Goal: Task Accomplishment & Management: Manage account settings

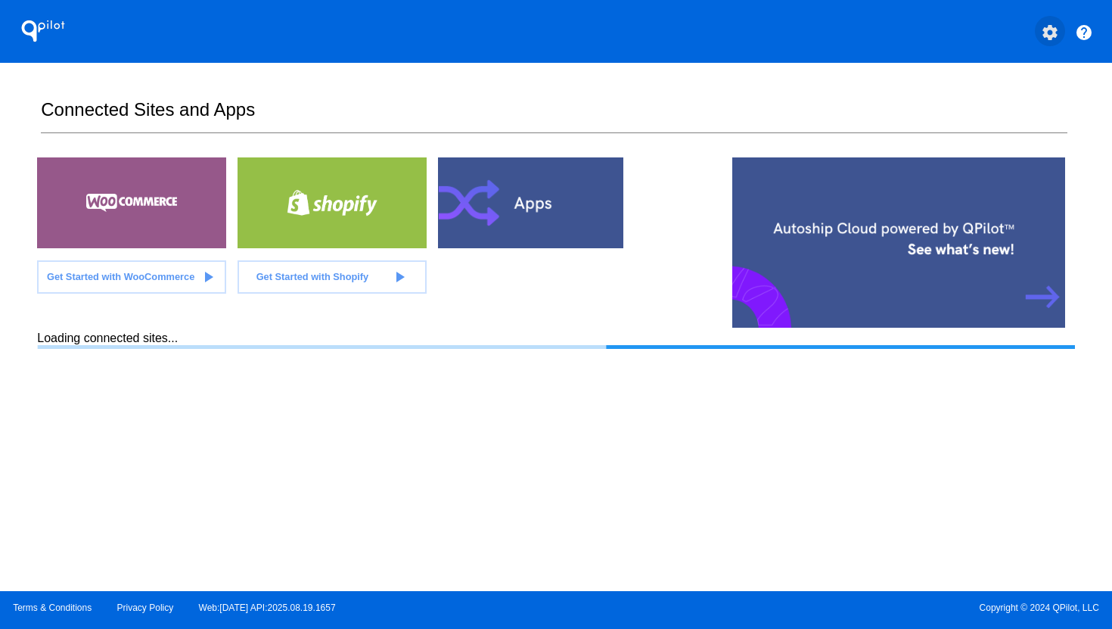
click at [1054, 38] on mat-icon "settings" at bounding box center [1050, 32] width 18 height 18
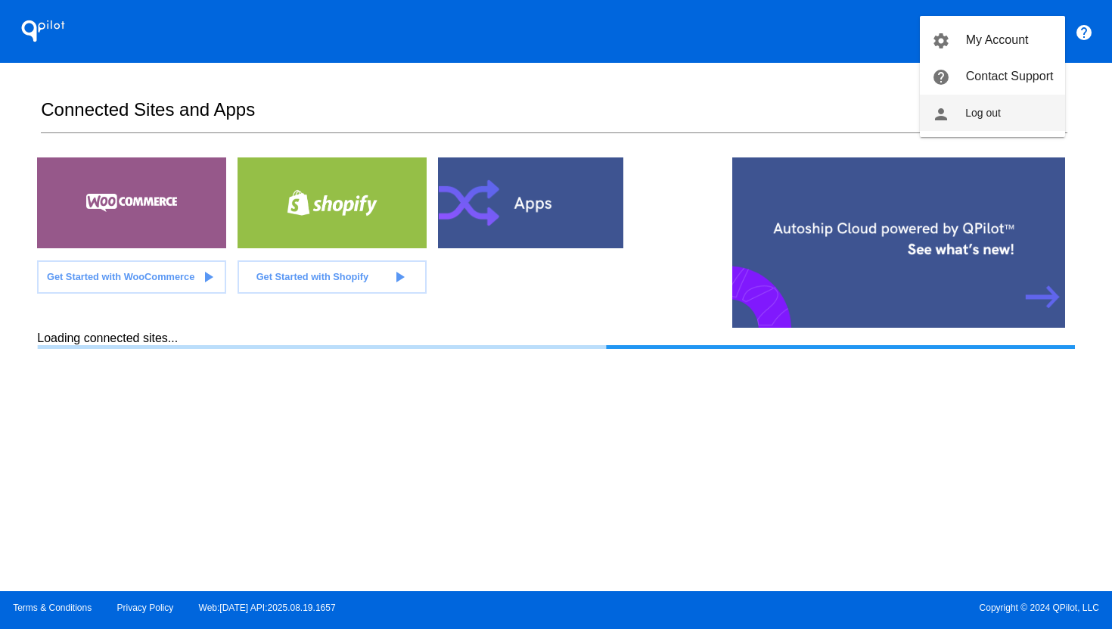
click at [1020, 107] on button "person Log out" at bounding box center [992, 113] width 145 height 36
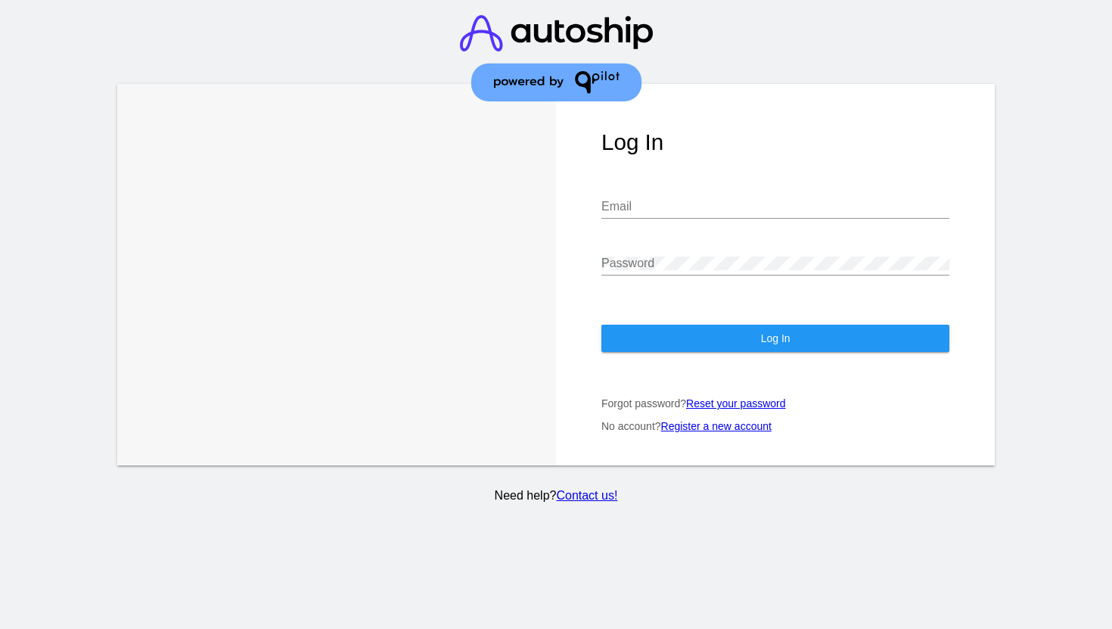
click at [779, 206] on input "Email" at bounding box center [775, 207] width 348 height 14
type input "[EMAIL_ADDRESS][DOMAIN_NAME]"
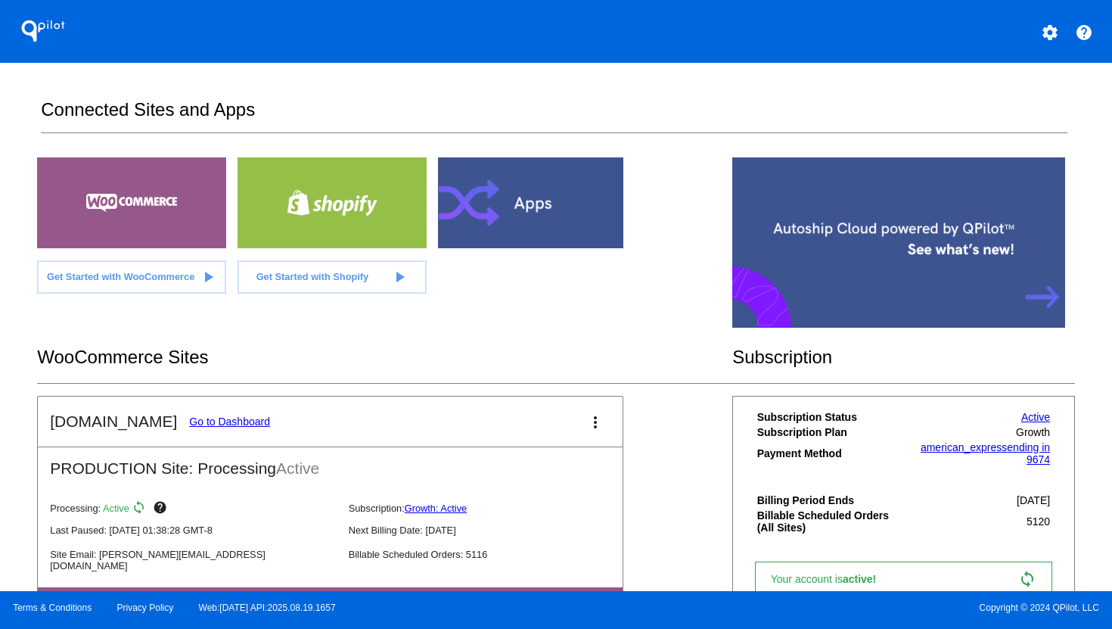
click at [245, 421] on link "Go to Dashboard" at bounding box center [229, 421] width 81 height 12
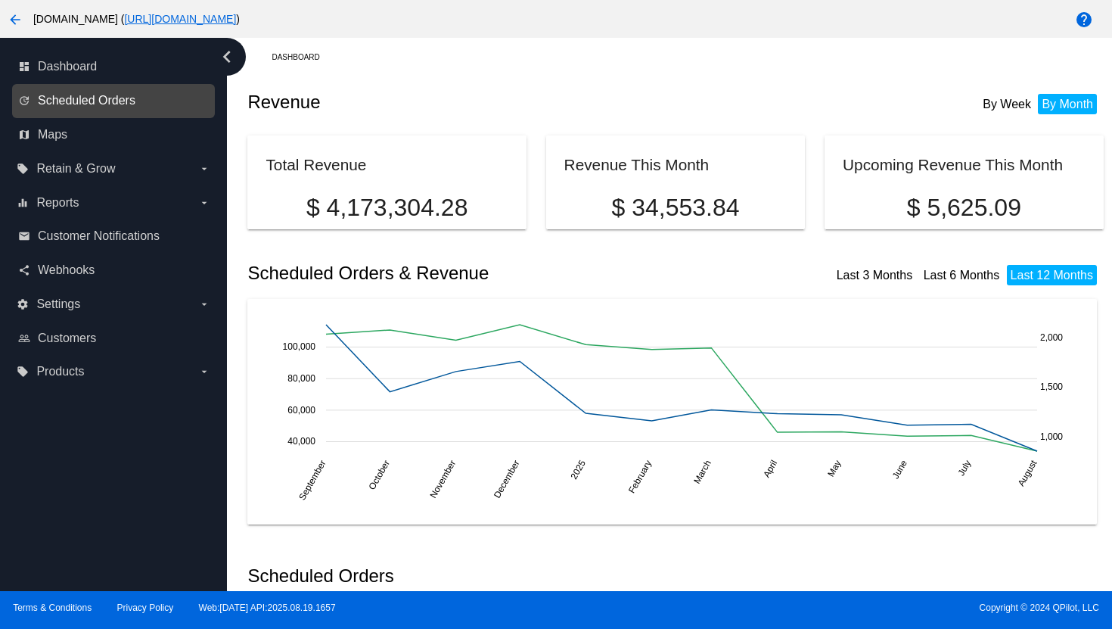
click at [114, 104] on span "Scheduled Orders" at bounding box center [87, 101] width 98 height 14
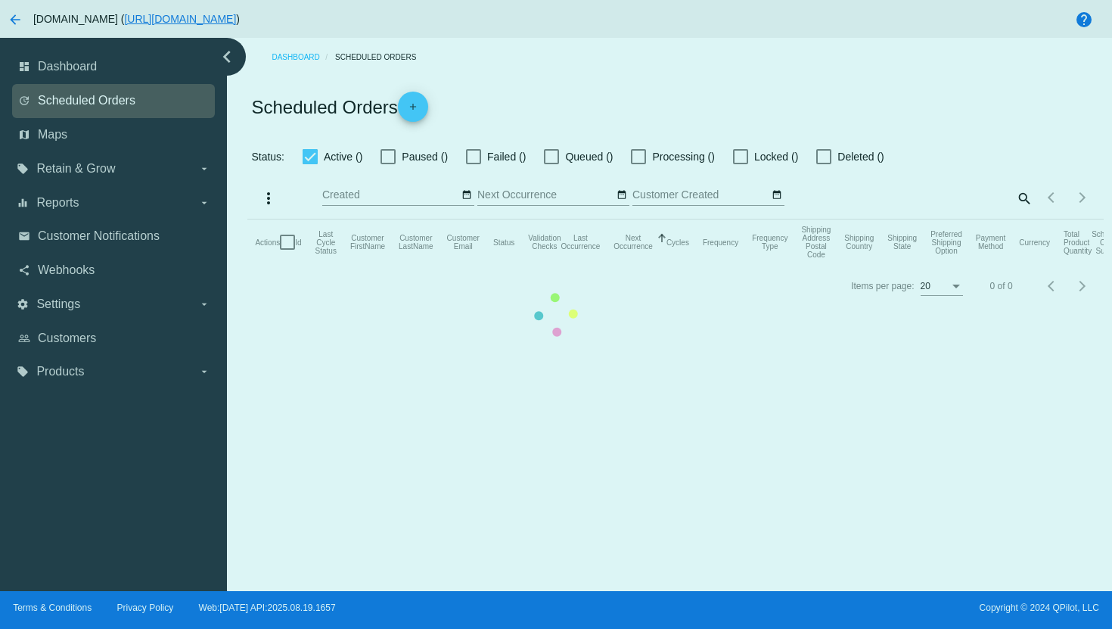
checkbox input "true"
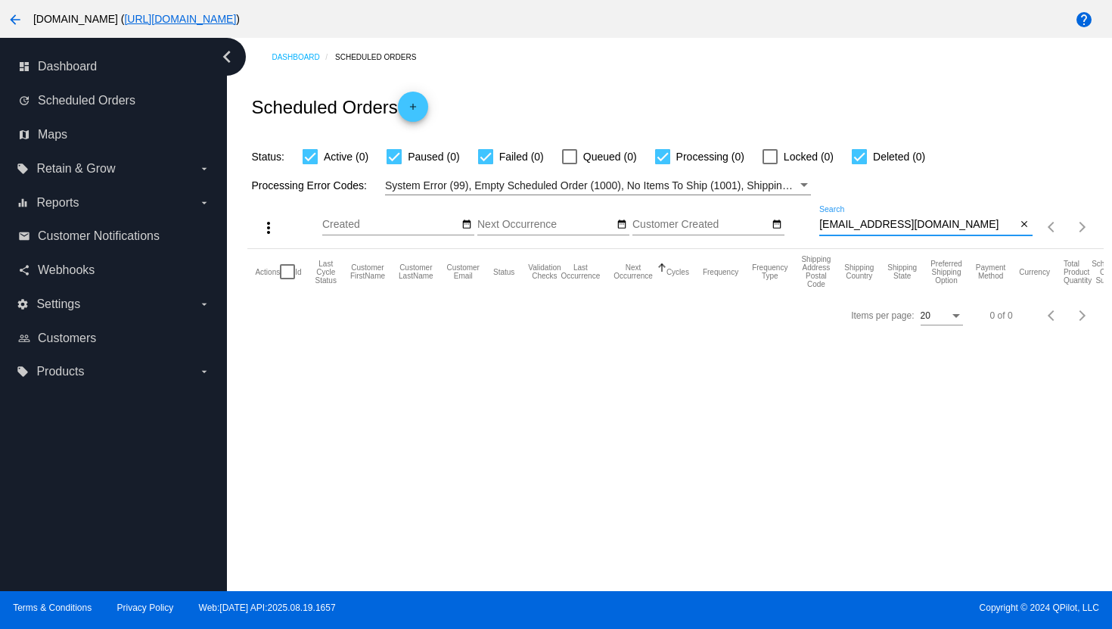
click at [883, 225] on input "[EMAIL_ADDRESS][DOMAIN_NAME]" at bounding box center [917, 225] width 197 height 12
paste input "cdaniels5643"
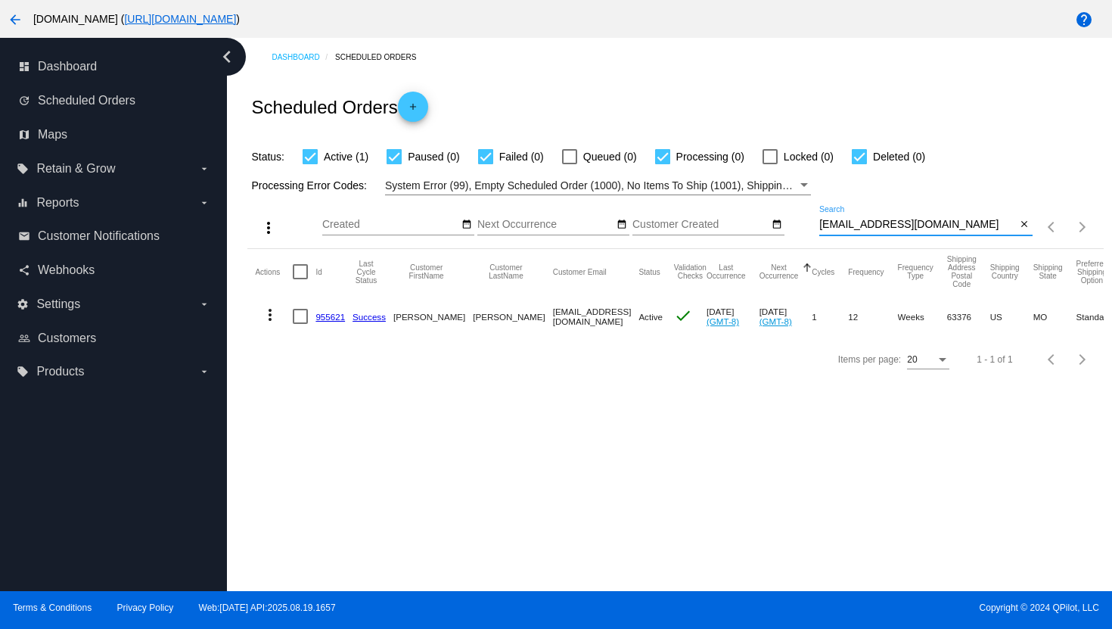
type input "[EMAIL_ADDRESS][DOMAIN_NAME]"
click at [270, 318] on mat-icon "more_vert" at bounding box center [270, 315] width 18 height 18
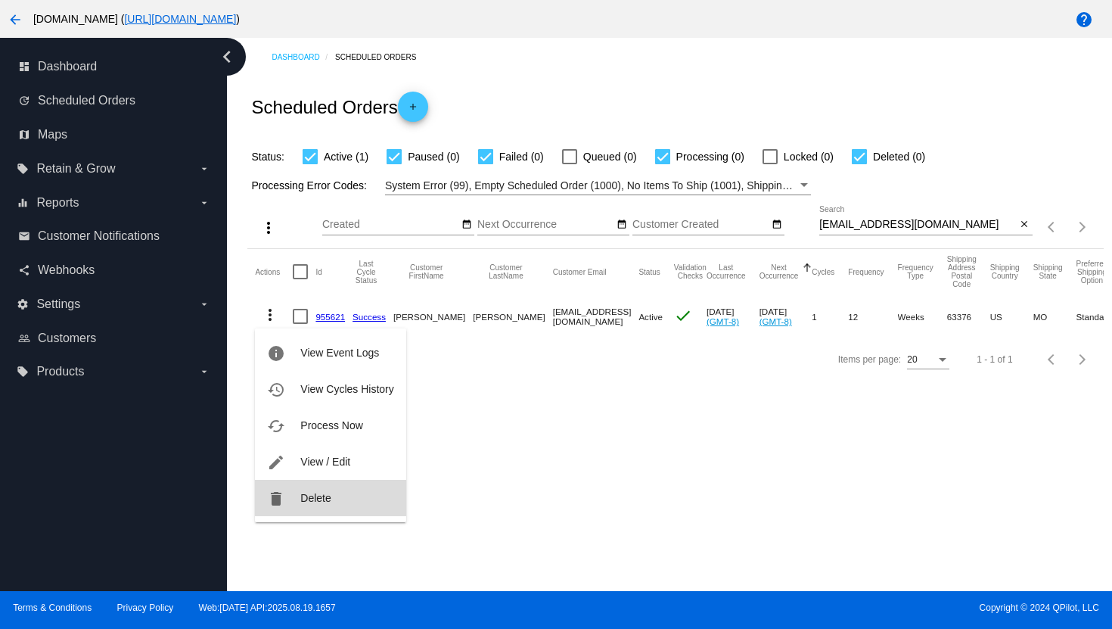
click at [309, 495] on span "Delete" at bounding box center [315, 498] width 30 height 12
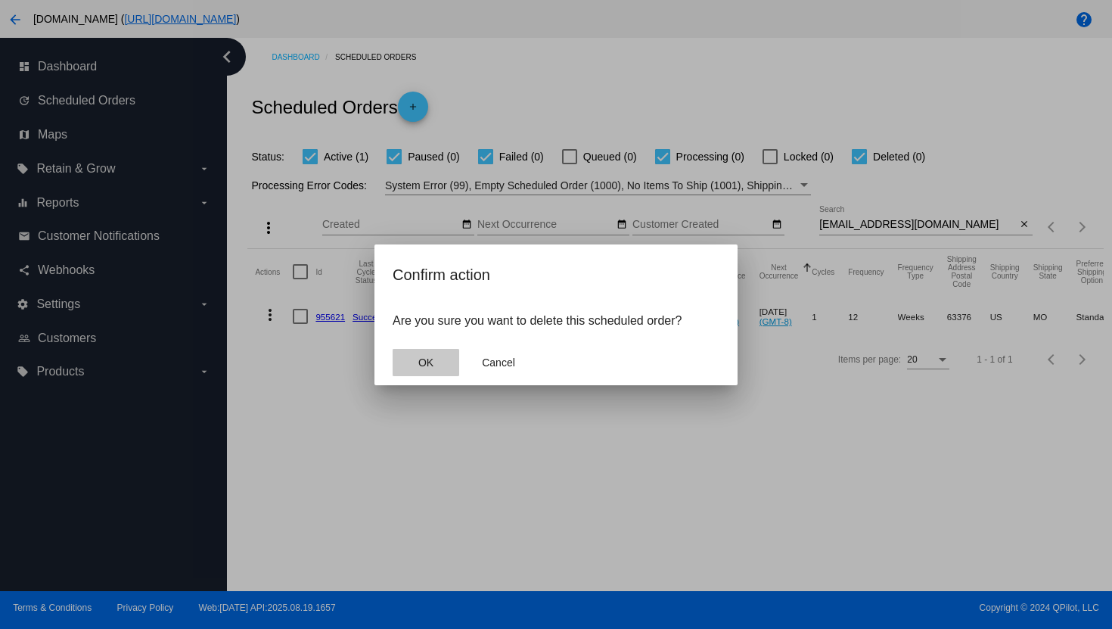
click at [421, 356] on span "OK" at bounding box center [425, 362] width 15 height 12
